Goal: Task Accomplishment & Management: Use online tool/utility

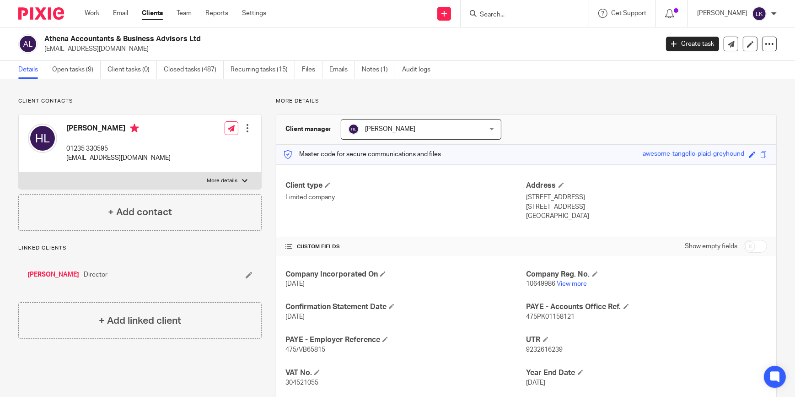
click at [507, 11] on input "Search" at bounding box center [520, 15] width 82 height 8
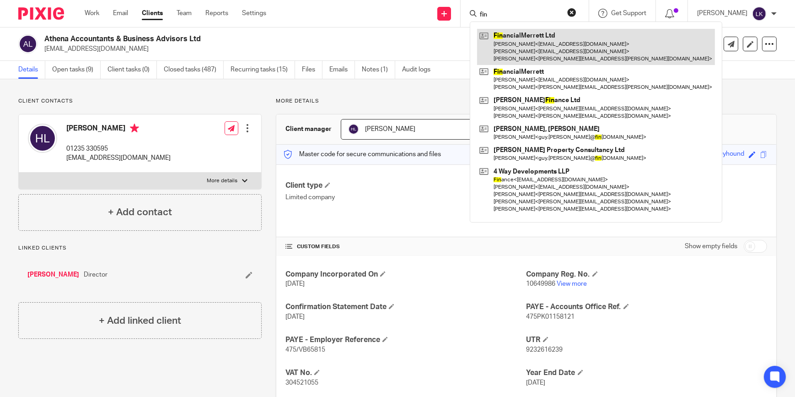
type input "fin"
click at [517, 38] on link at bounding box center [596, 47] width 238 height 36
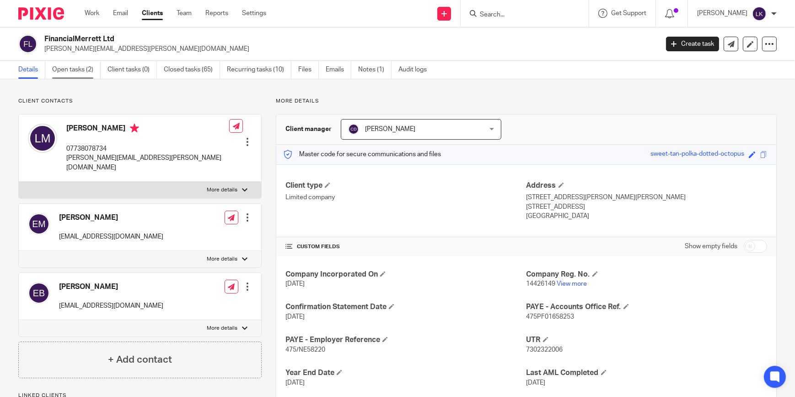
click at [66, 68] on link "Open tasks (2)" at bounding box center [76, 70] width 49 height 18
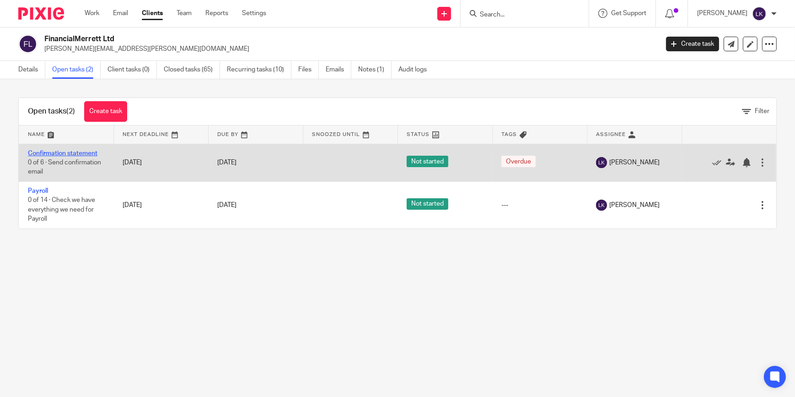
click at [54, 152] on link "Confirmation statement" at bounding box center [63, 153] width 70 height 6
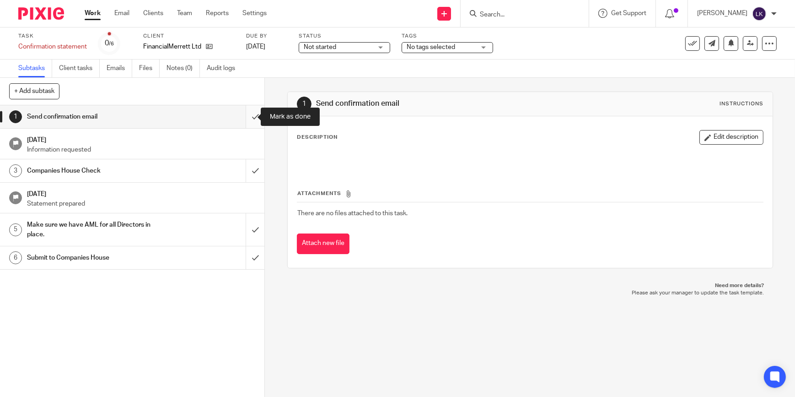
click at [249, 117] on input "submit" at bounding box center [132, 116] width 264 height 23
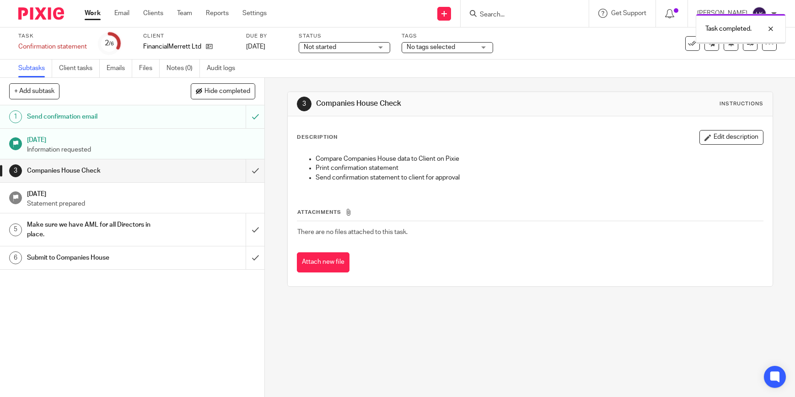
click at [250, 170] on input "submit" at bounding box center [132, 170] width 264 height 23
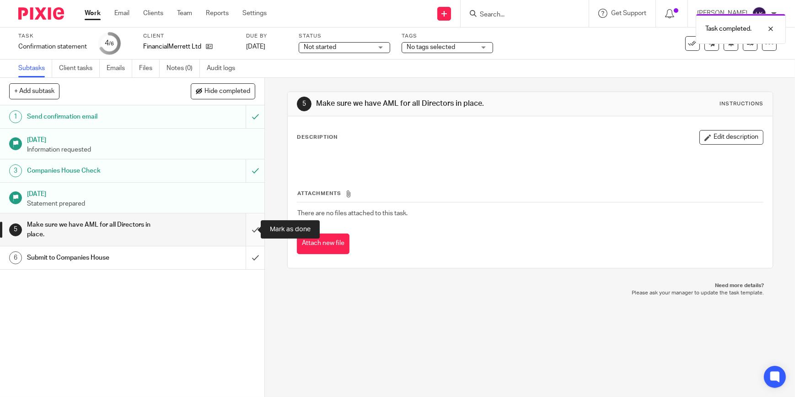
click at [250, 232] on input "submit" at bounding box center [132, 229] width 264 height 32
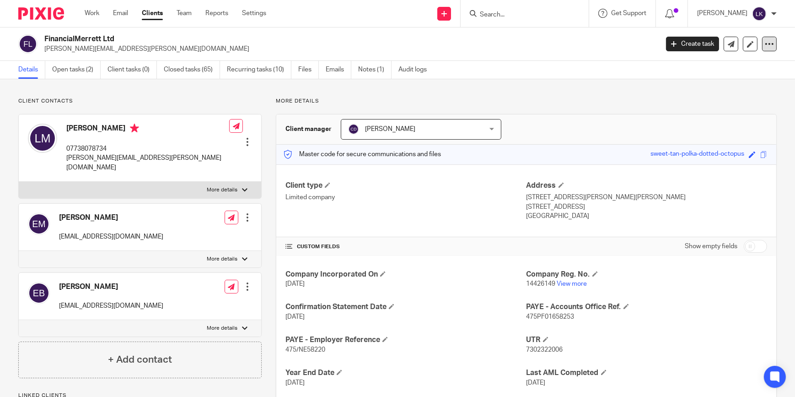
click at [765, 45] on icon at bounding box center [769, 43] width 9 height 9
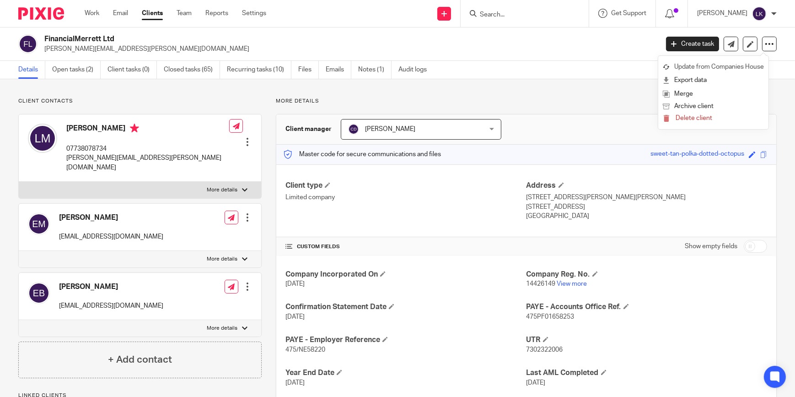
click at [683, 68] on link "Update from Companies House" at bounding box center [713, 66] width 101 height 13
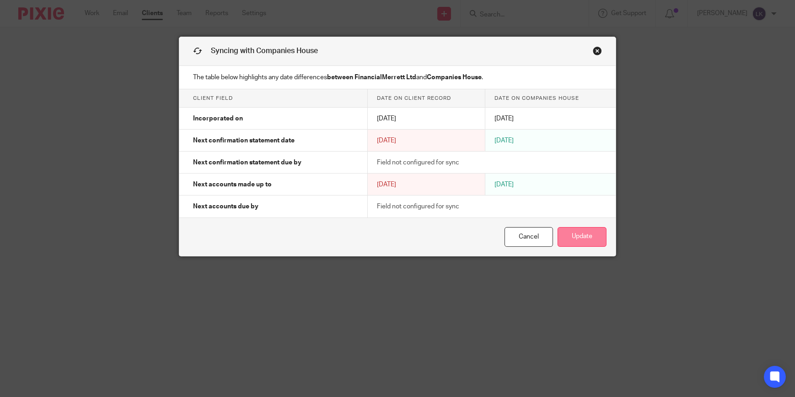
click at [587, 235] on button "Update" at bounding box center [582, 237] width 49 height 20
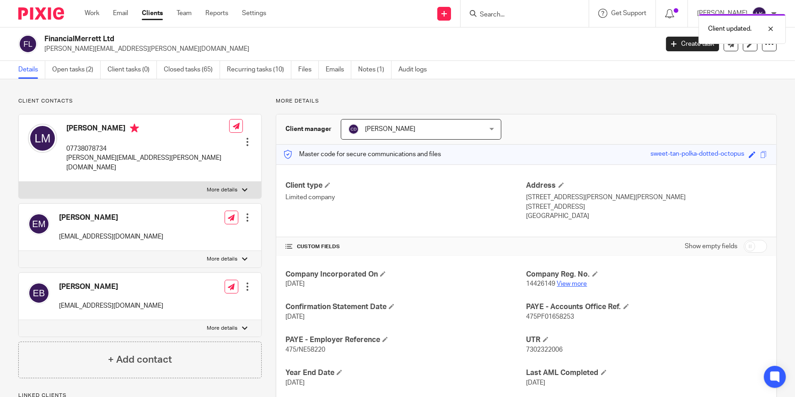
click at [567, 281] on link "View more" at bounding box center [572, 284] width 30 height 6
click at [78, 71] on link "Open tasks (2)" at bounding box center [76, 70] width 49 height 18
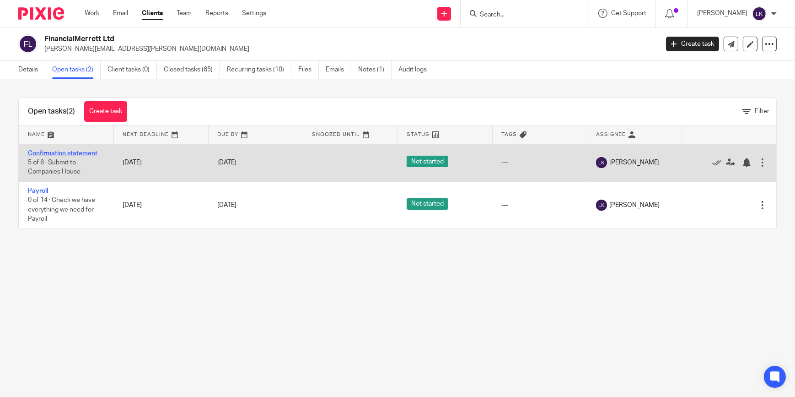
click at [63, 150] on link "Confirmation statement" at bounding box center [63, 153] width 70 height 6
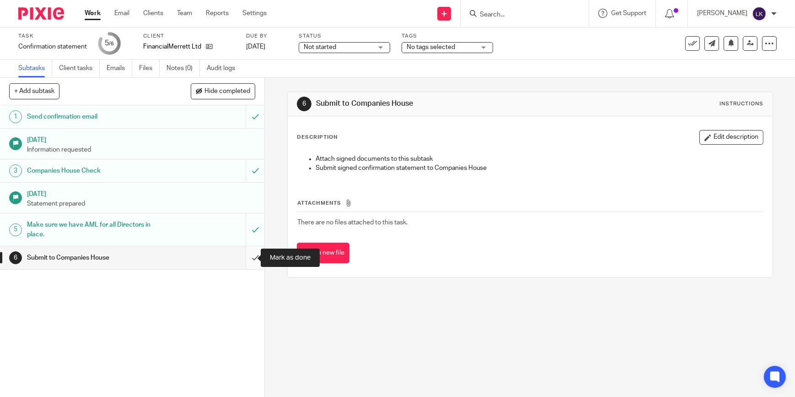
click at [246, 255] on input "submit" at bounding box center [132, 257] width 264 height 23
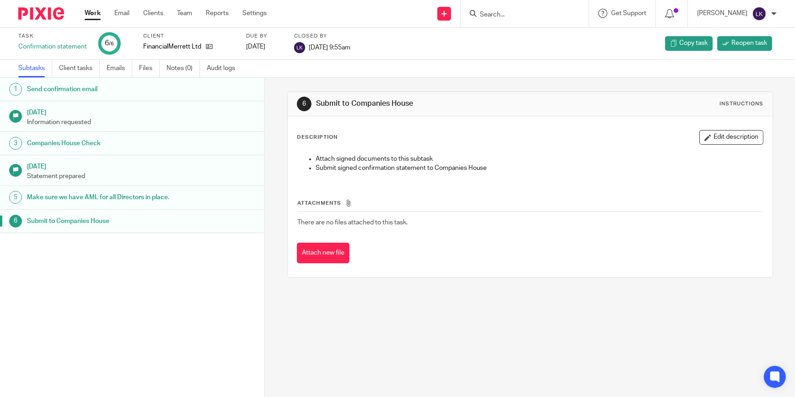
click at [84, 13] on div "Work Email Clients Team Reports Settings Work Email Clients Team Reports Settin…" at bounding box center [178, 13] width 205 height 27
click at [97, 15] on link "Work" at bounding box center [93, 13] width 16 height 9
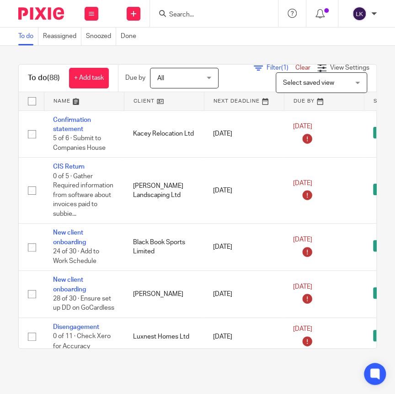
click at [182, 14] on input "Search" at bounding box center [209, 15] width 82 height 8
